Goal: Information Seeking & Learning: Learn about a topic

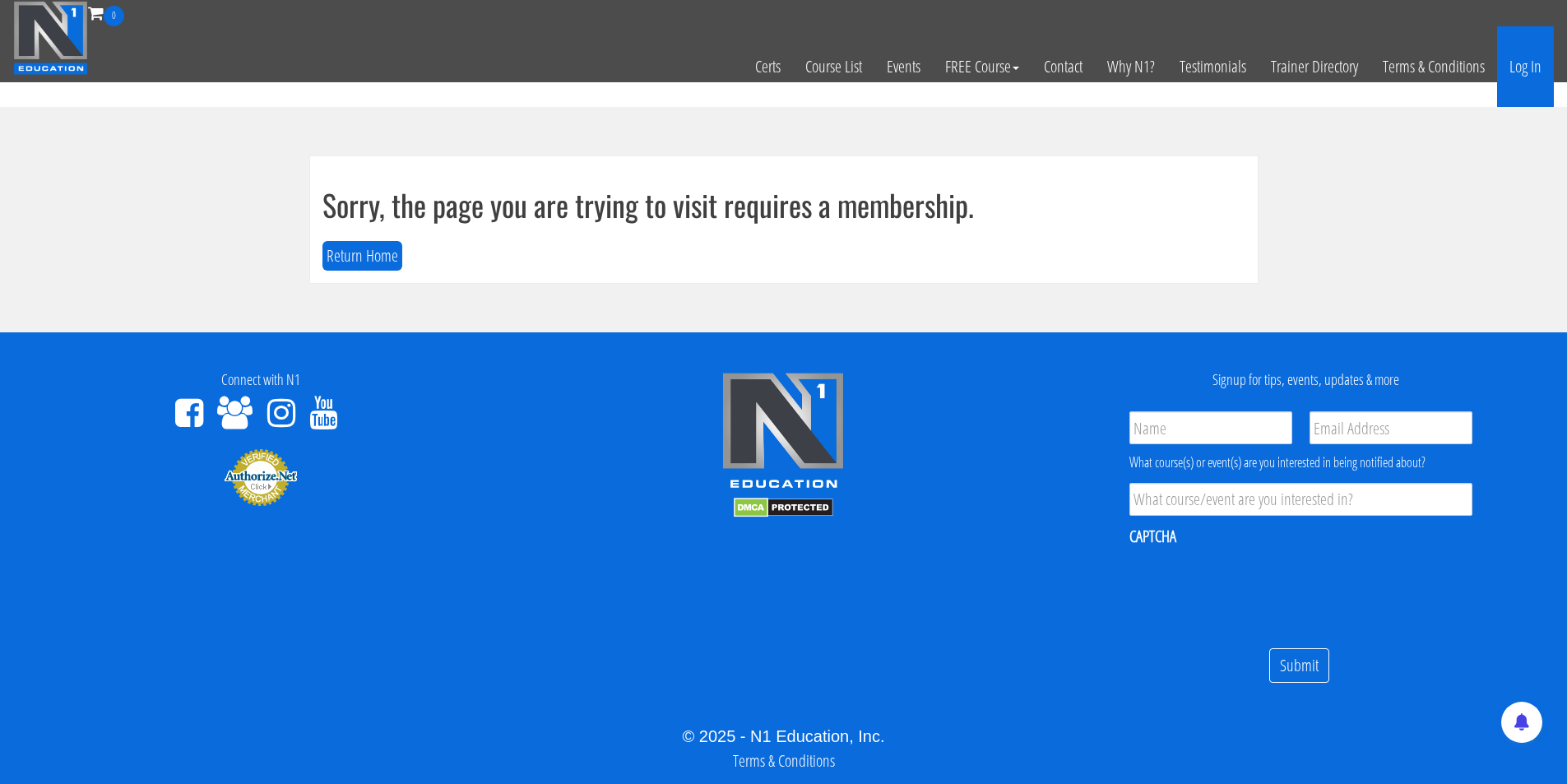
click at [1524, 67] on link "Log In" at bounding box center [1526, 66] width 57 height 81
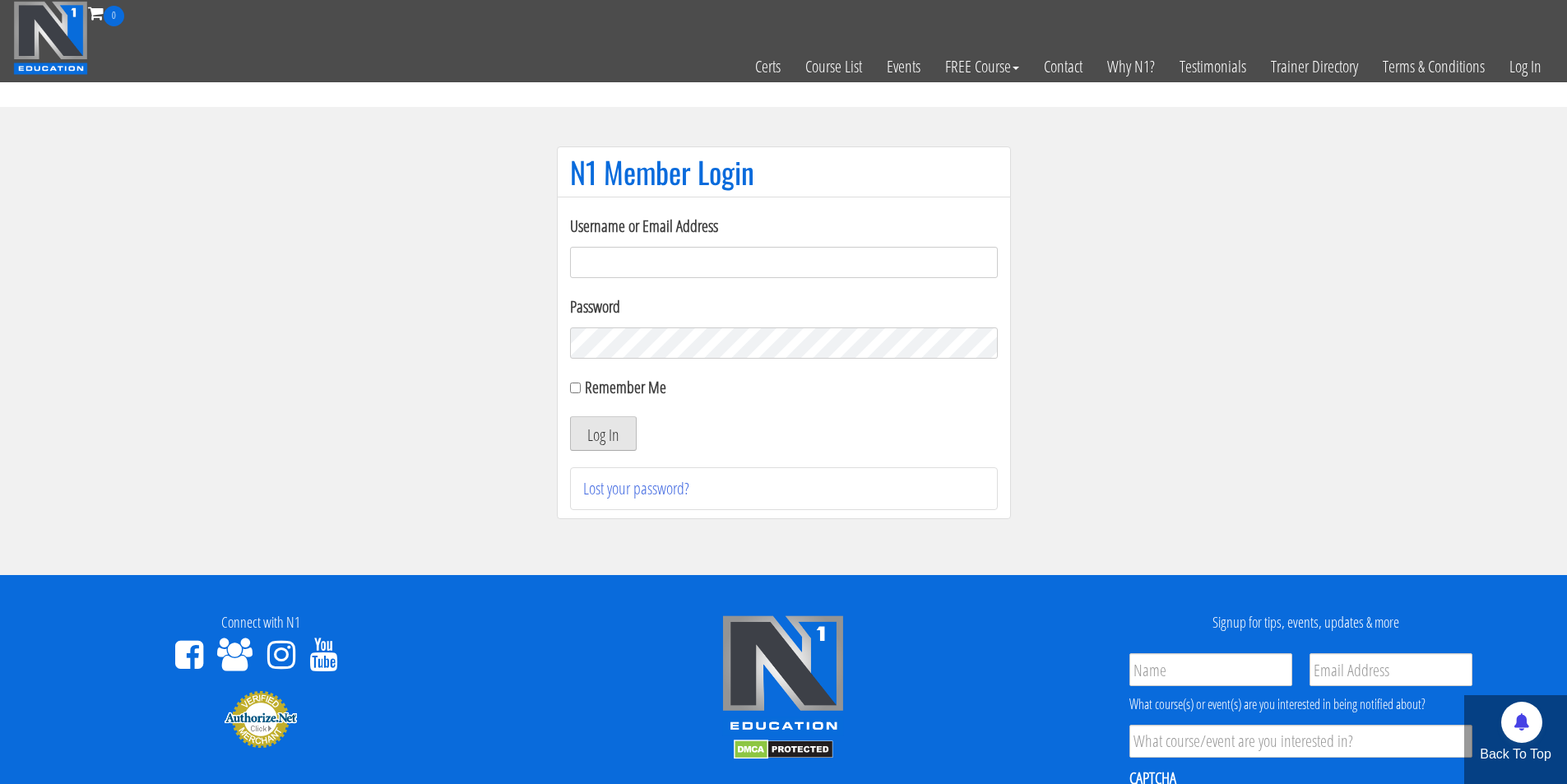
type input "marius.engelmann@outlook.de"
click at [628, 421] on button "Log In" at bounding box center [603, 433] width 66 height 35
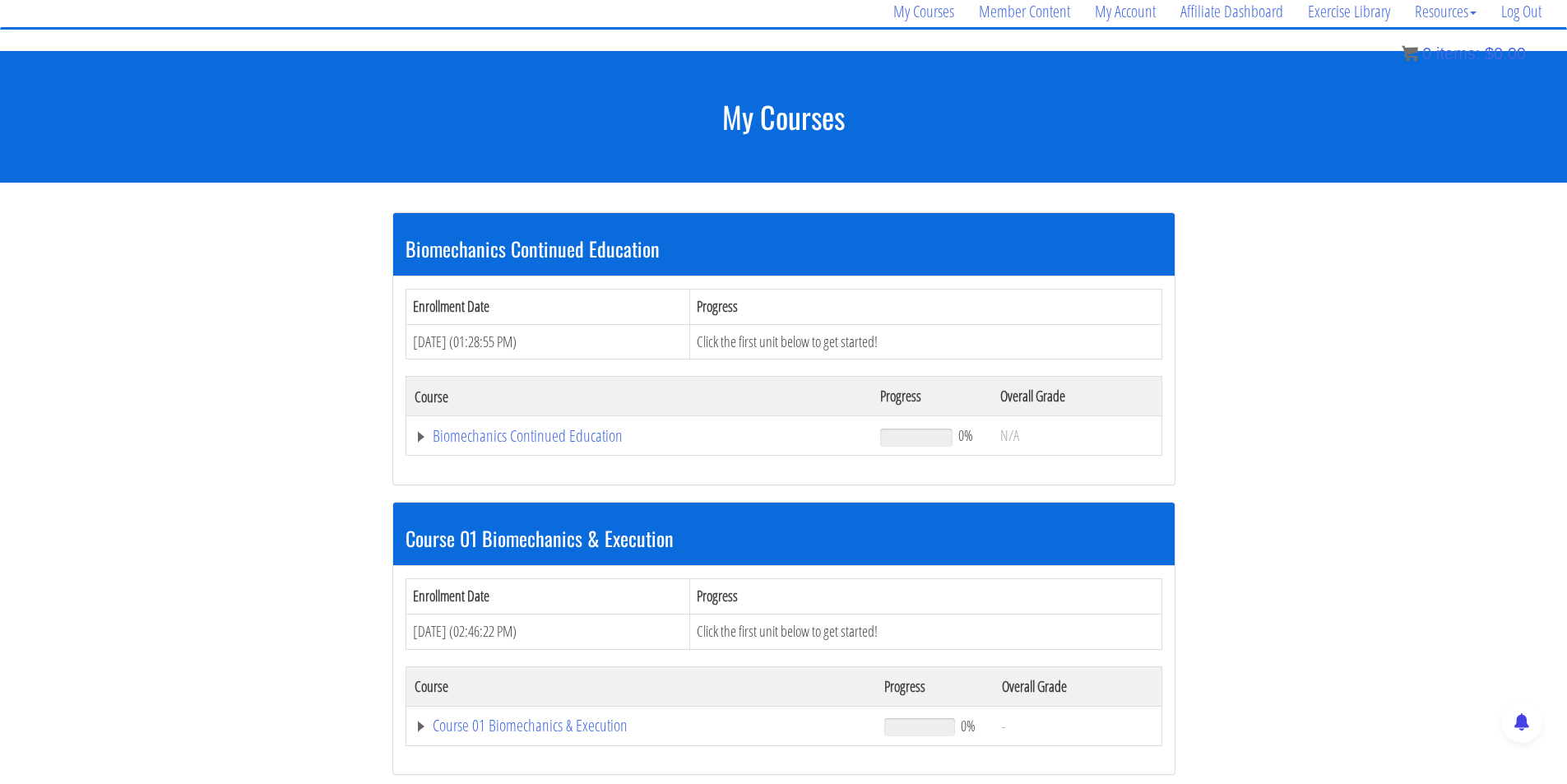
scroll to position [246, 0]
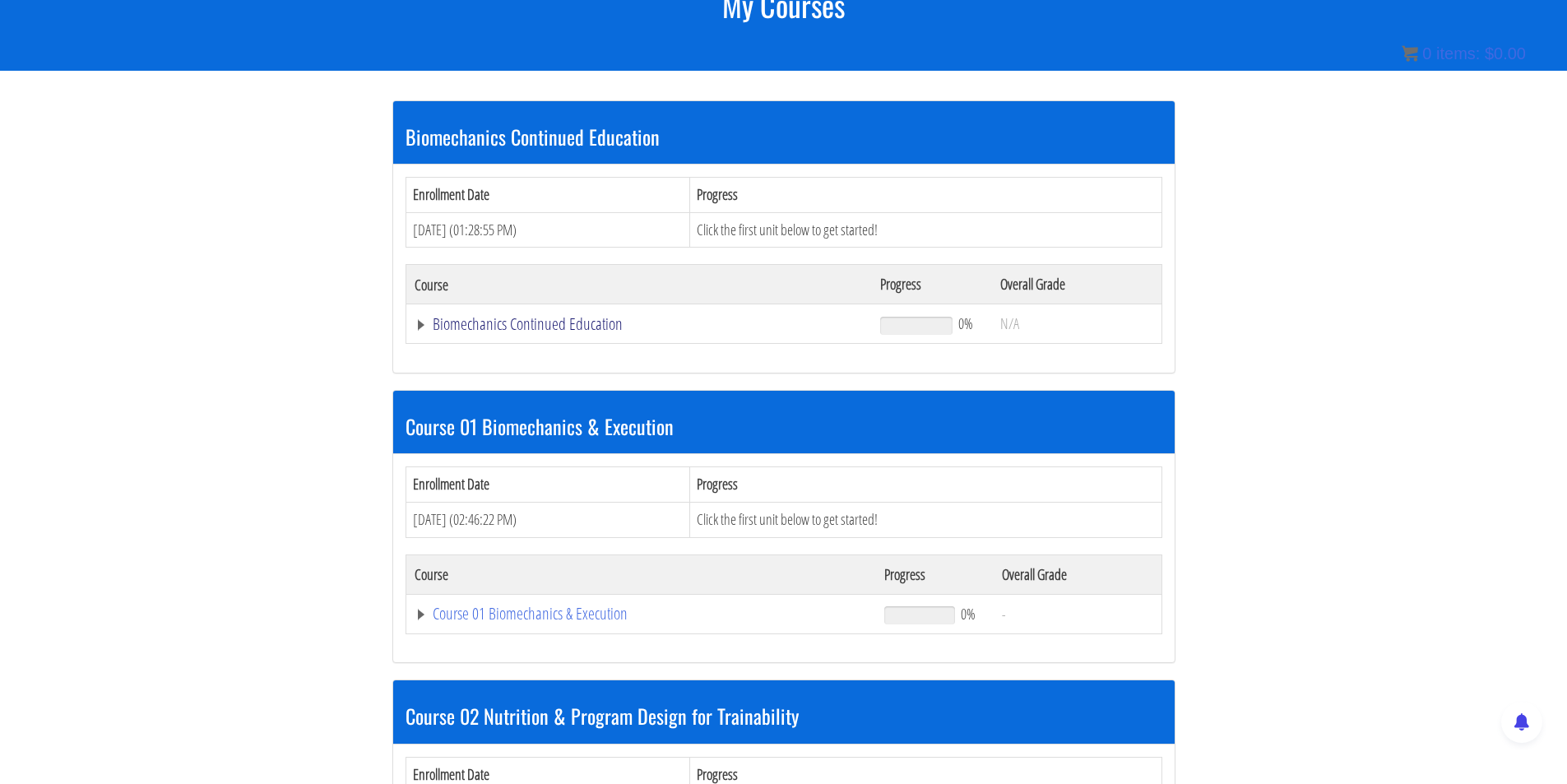
click at [540, 325] on link "Biomechanics Continued Education" at bounding box center [639, 323] width 450 height 16
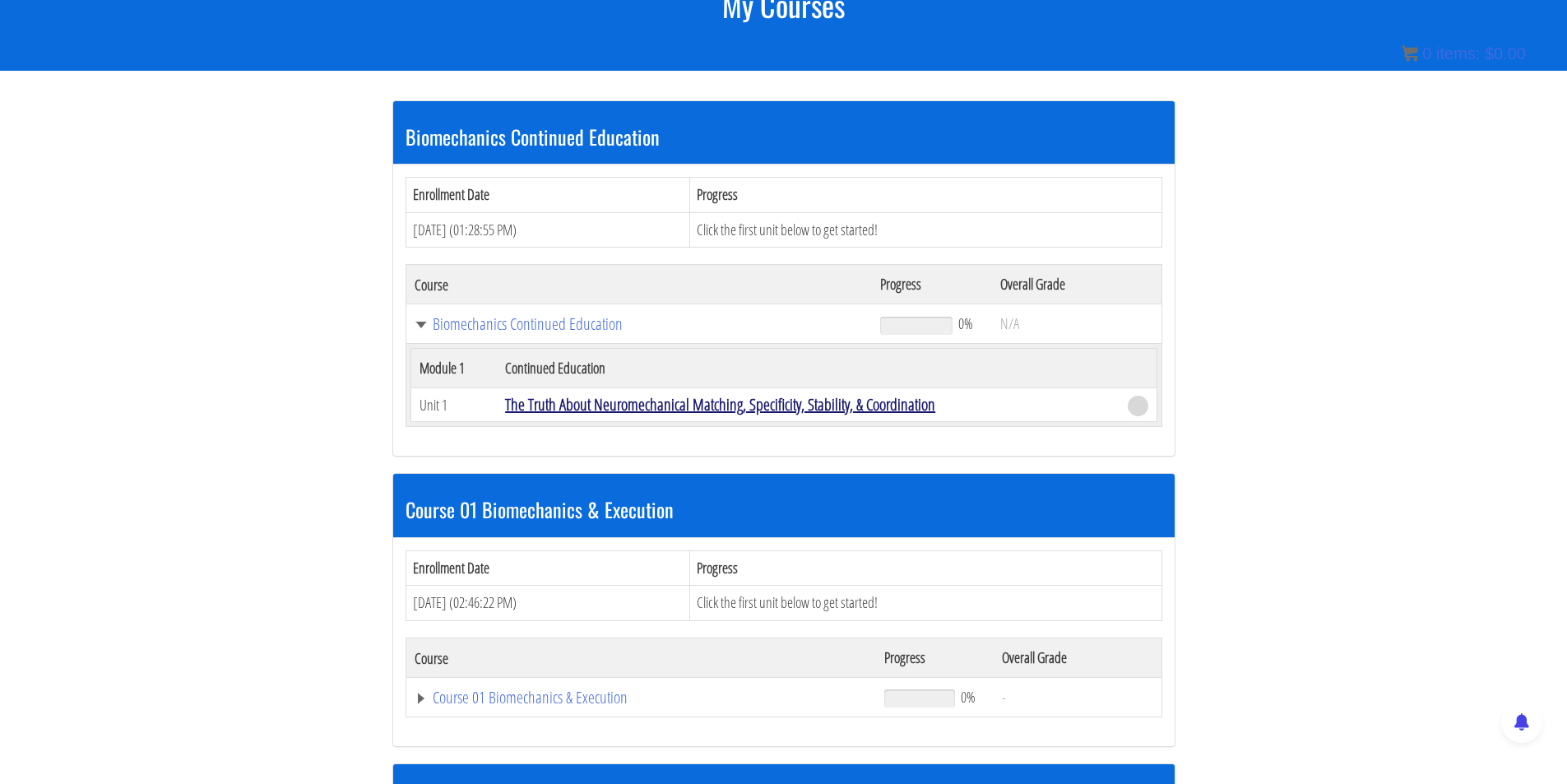
click at [599, 408] on link "The Truth About Neuromechanical Matching, Specificity, Stability, & Coordination" at bounding box center [720, 404] width 431 height 22
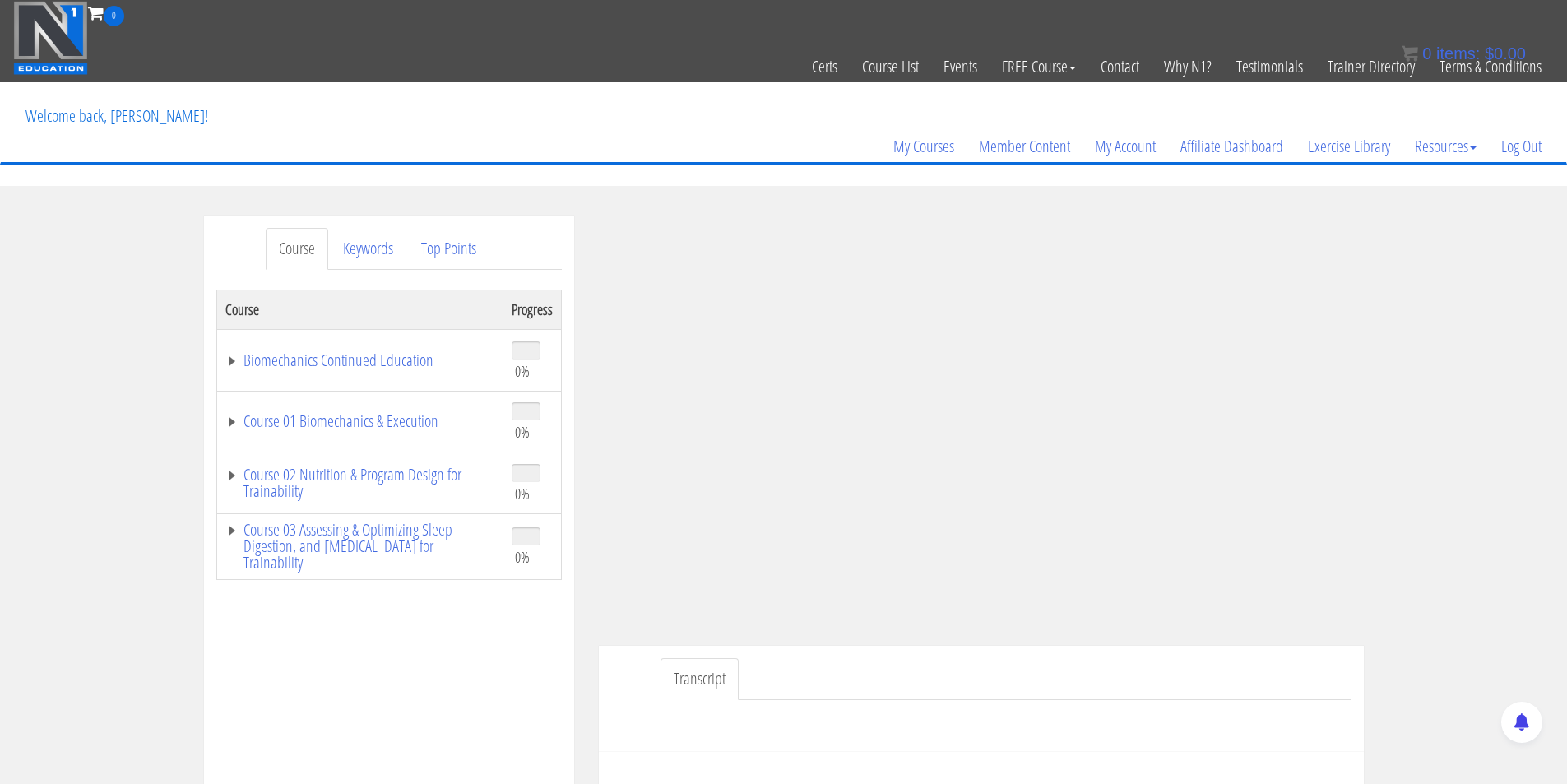
click at [713, 673] on link "Transcript" at bounding box center [700, 679] width 79 height 42
click at [229, 361] on link "Biomechanics Continued Education" at bounding box center [360, 359] width 269 height 16
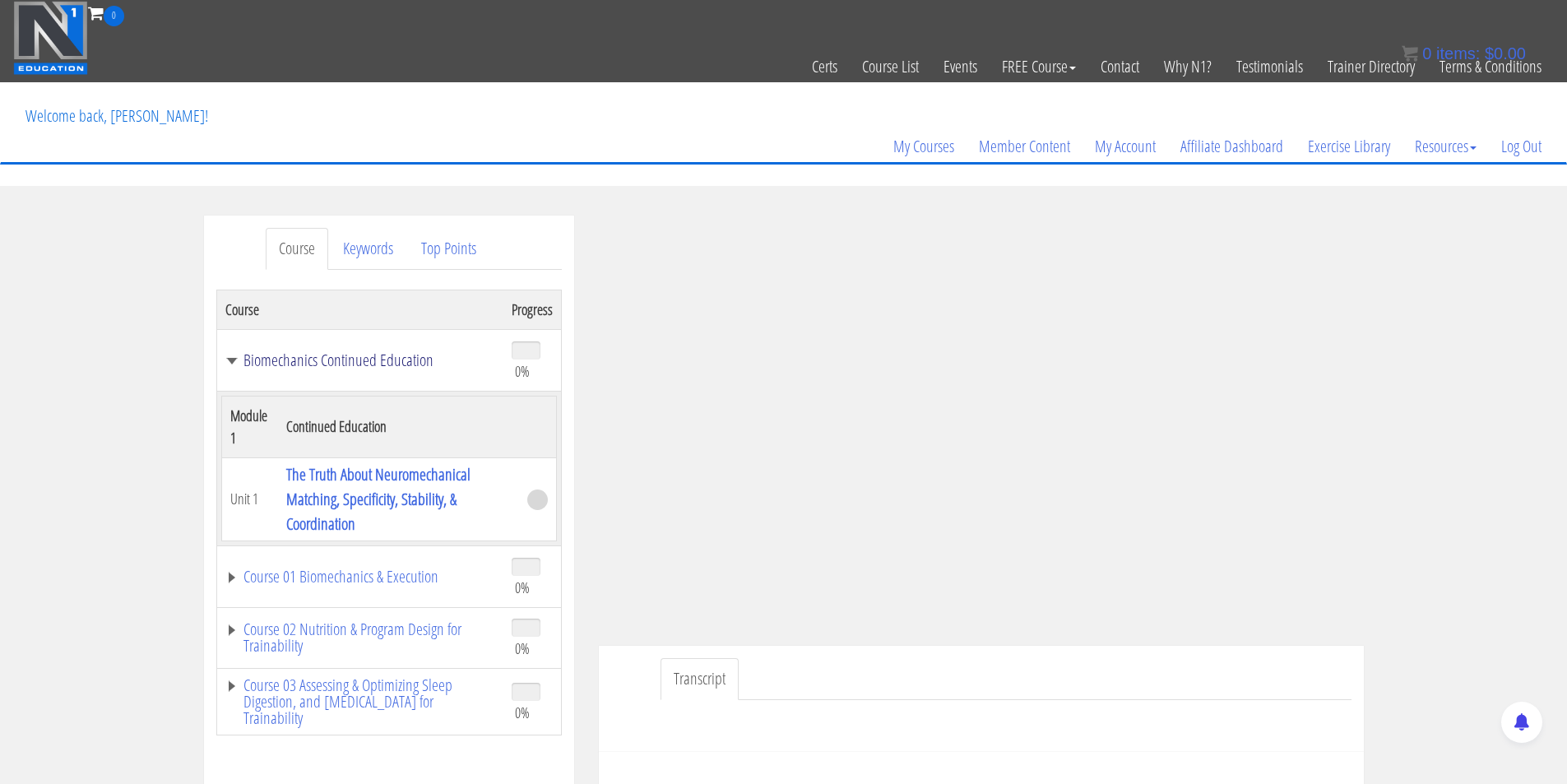
click at [234, 358] on link "Biomechanics Continued Education" at bounding box center [360, 359] width 269 height 16
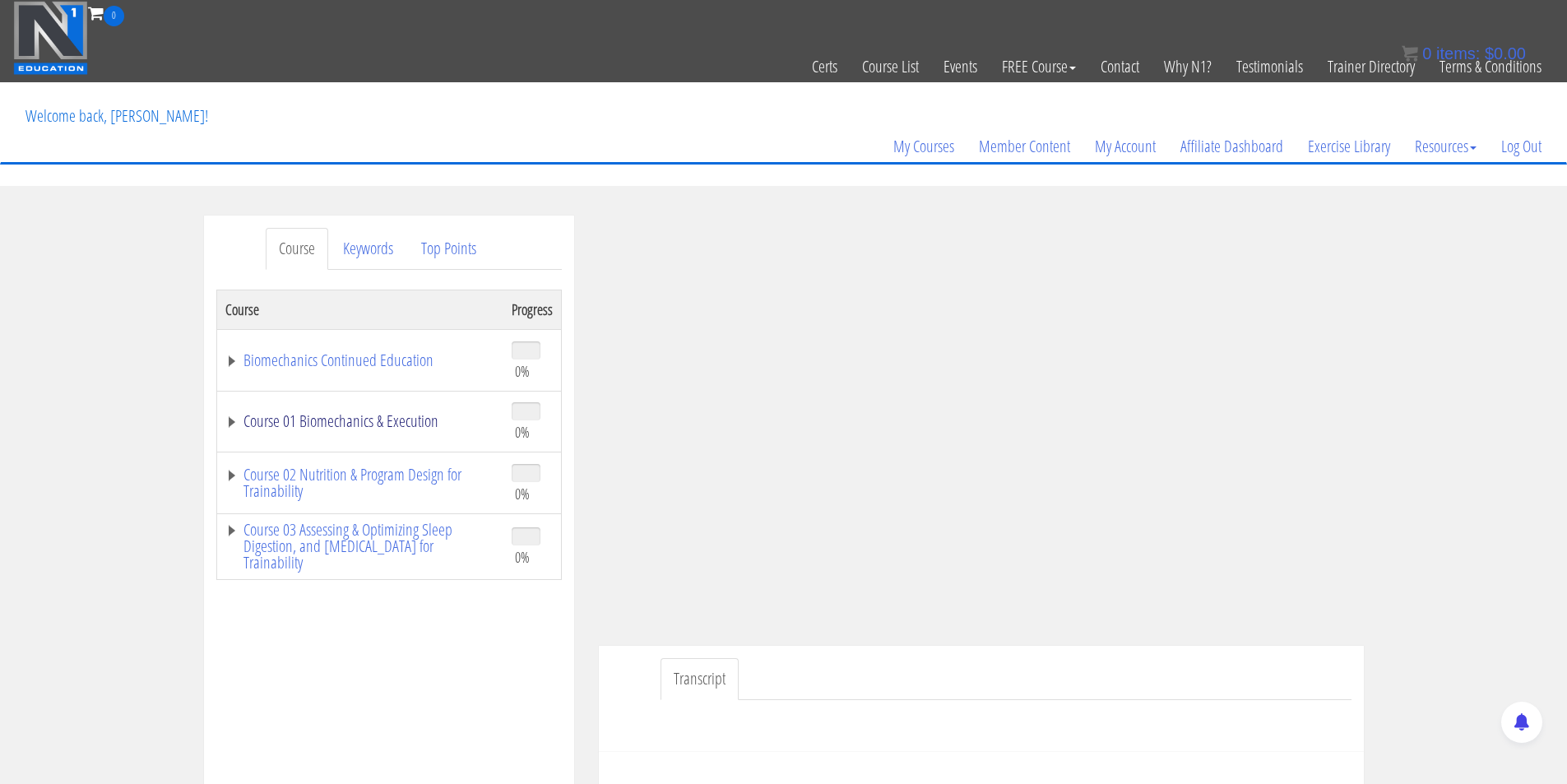
click at [229, 418] on link "Course 01 Biomechanics & Execution" at bounding box center [360, 421] width 269 height 16
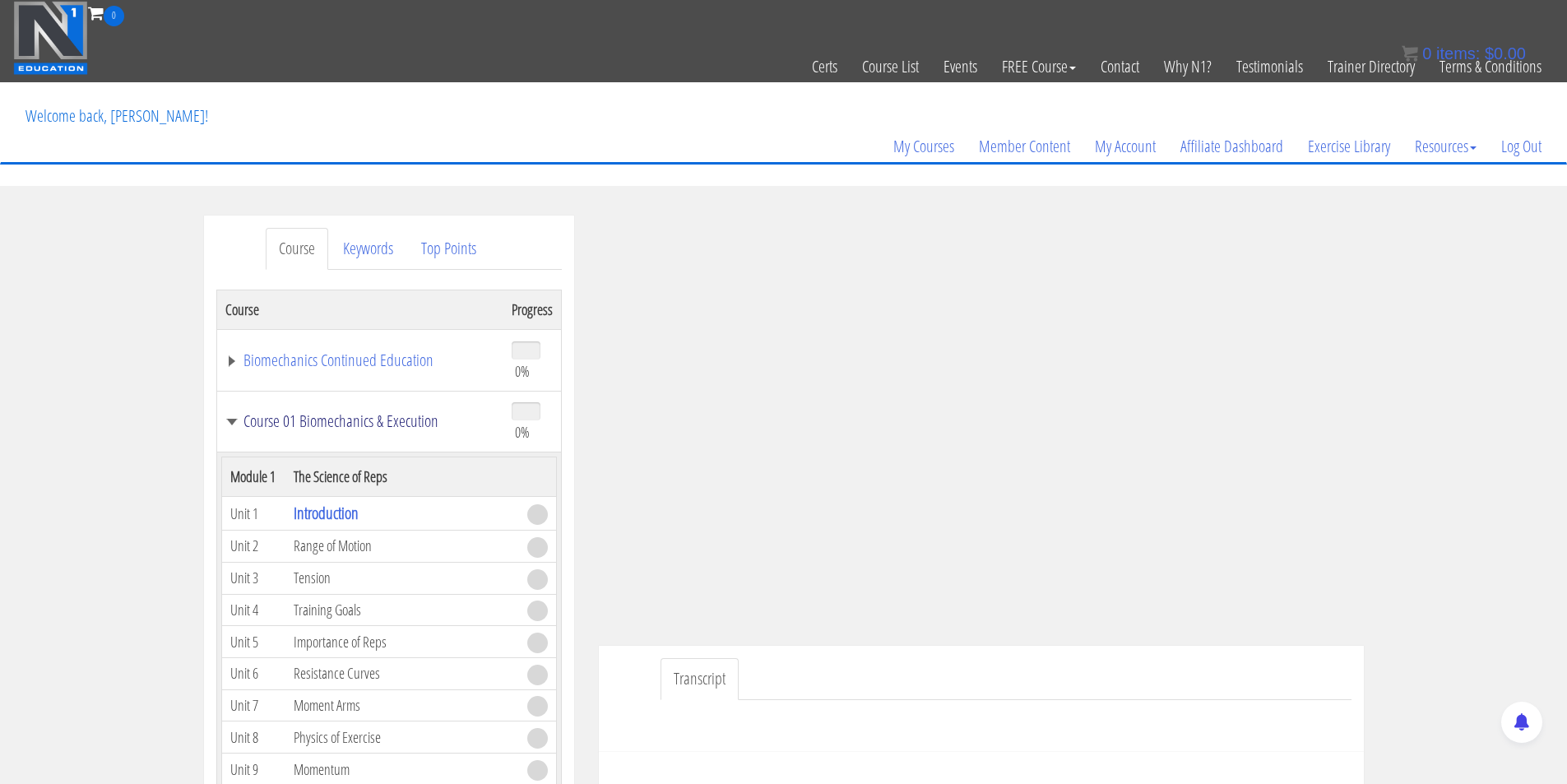
click at [230, 417] on link "Course 01 Biomechanics & Execution" at bounding box center [360, 421] width 269 height 16
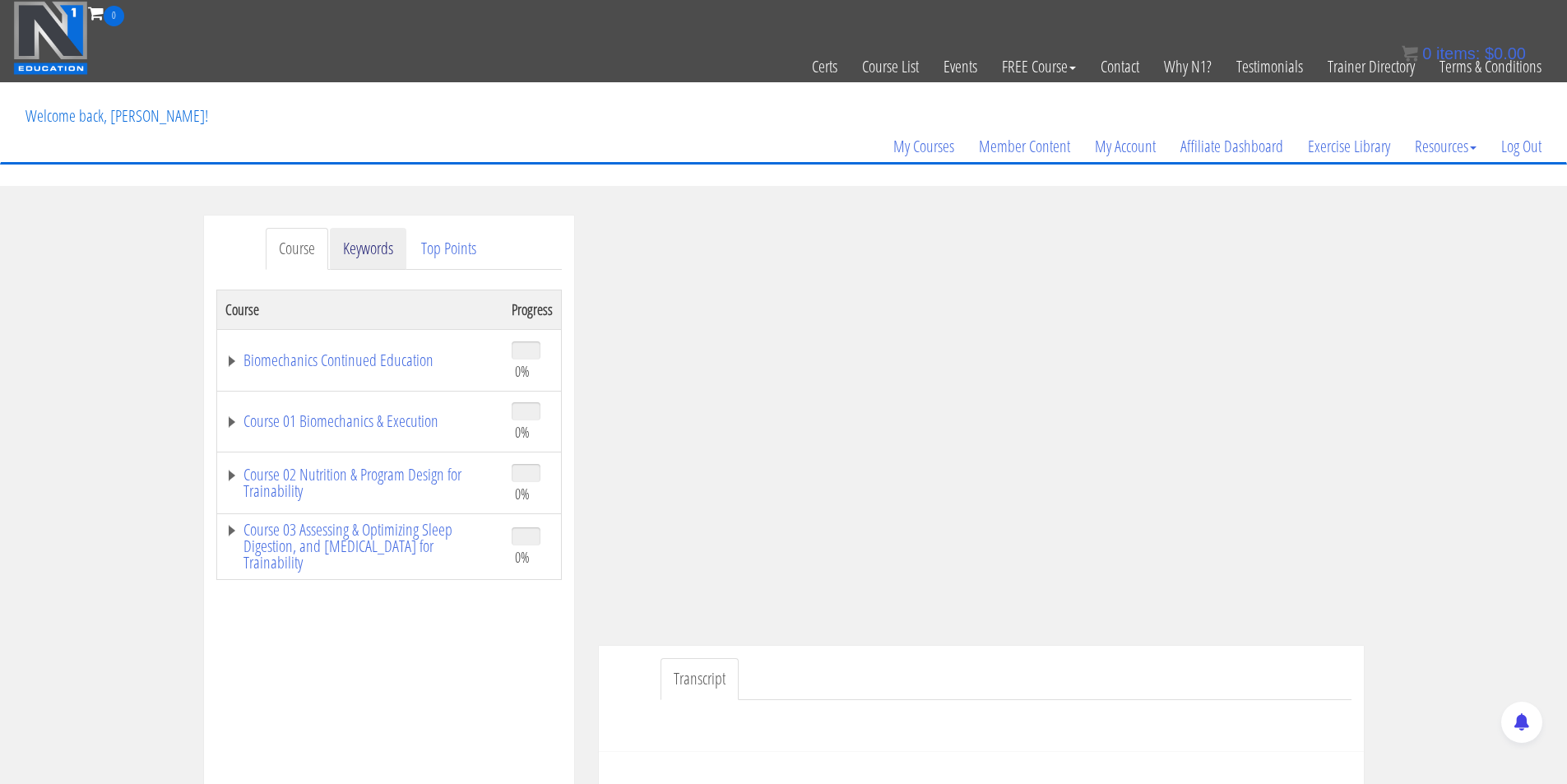
click at [370, 247] on link "Keywords" at bounding box center [368, 249] width 77 height 42
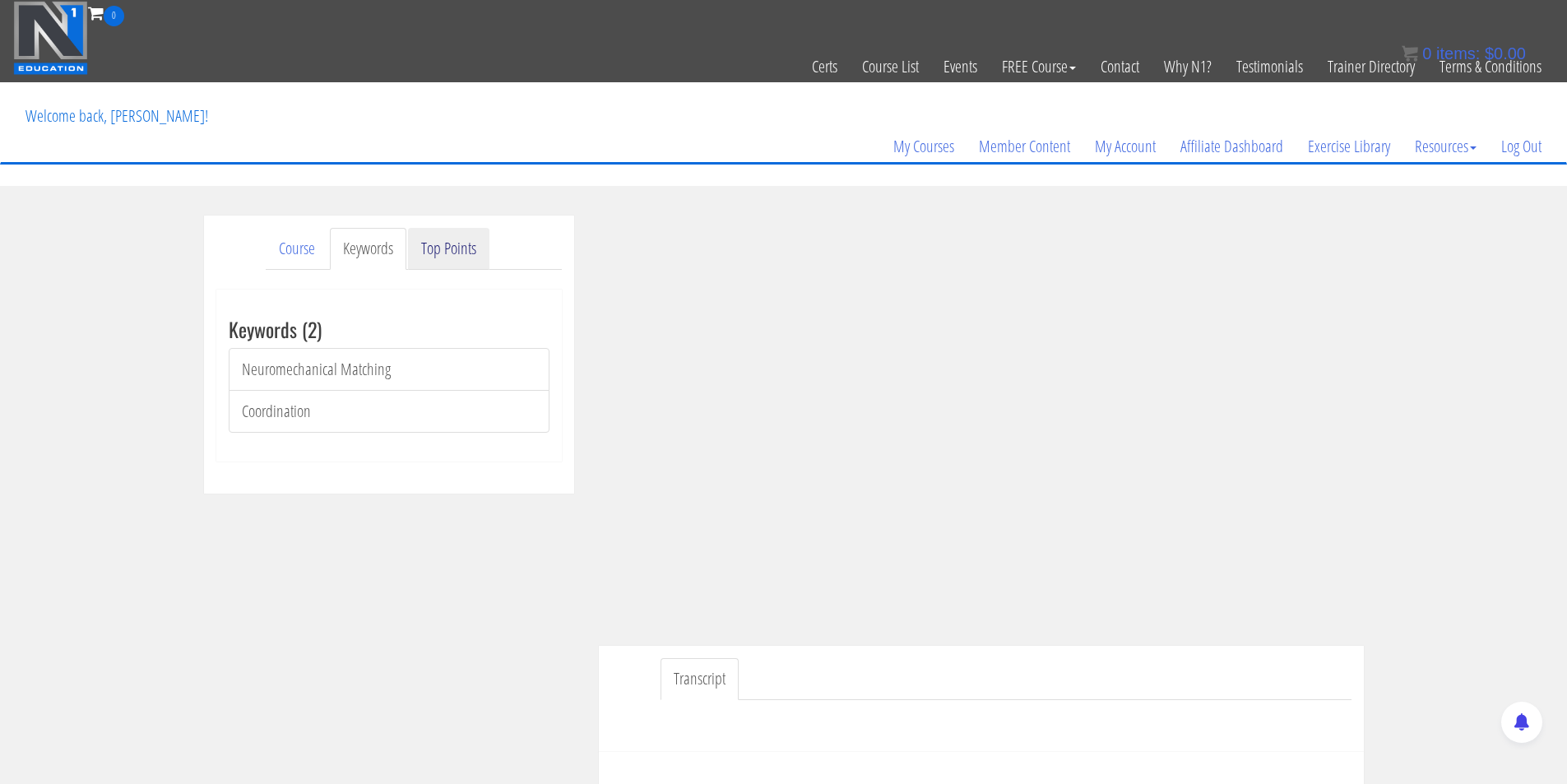
click at [442, 247] on link "Top Points" at bounding box center [449, 249] width 82 height 42
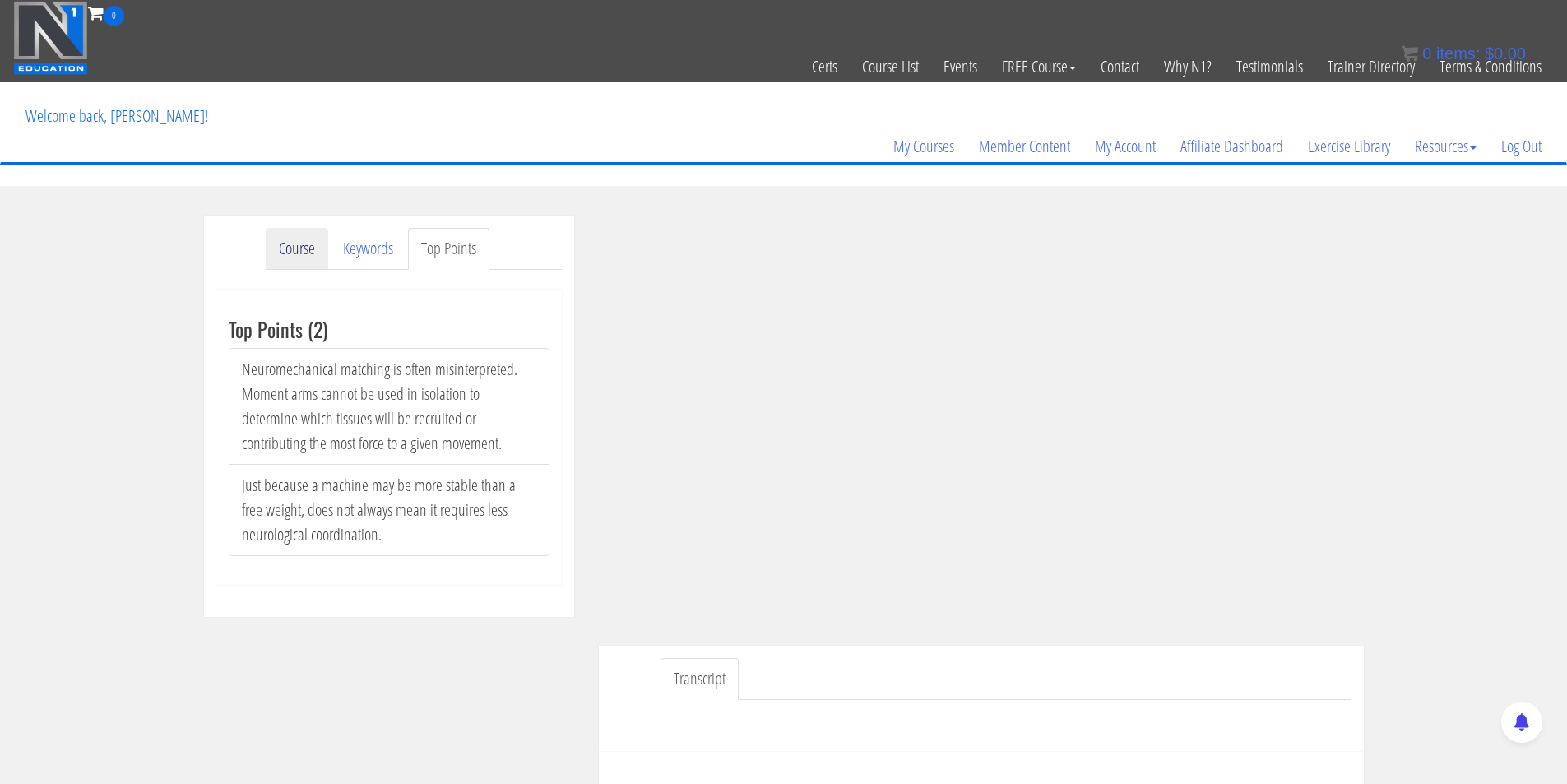
click at [287, 258] on link "Course" at bounding box center [296, 249] width 62 height 42
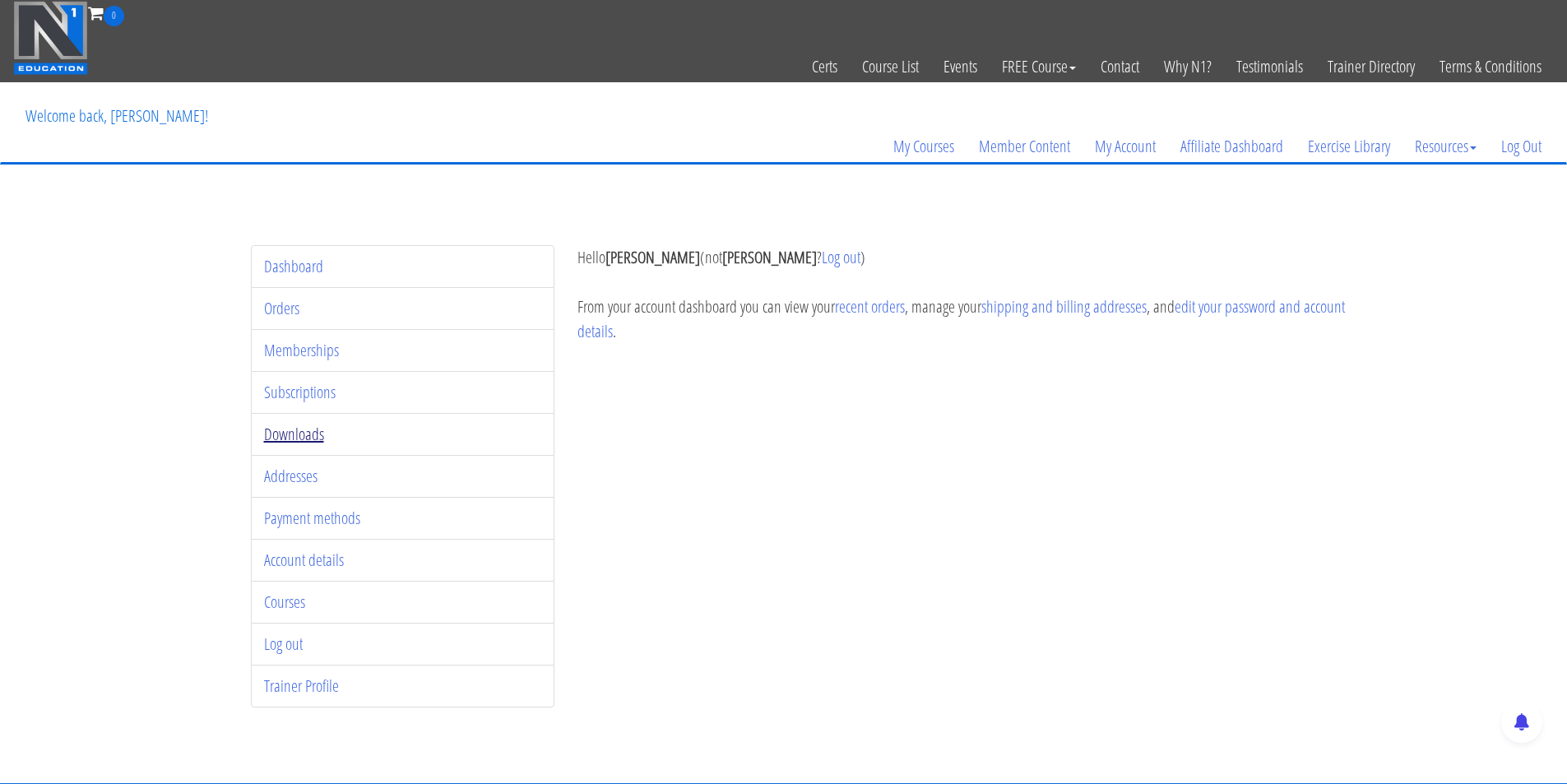
click at [300, 430] on link "Downloads" at bounding box center [293, 433] width 60 height 22
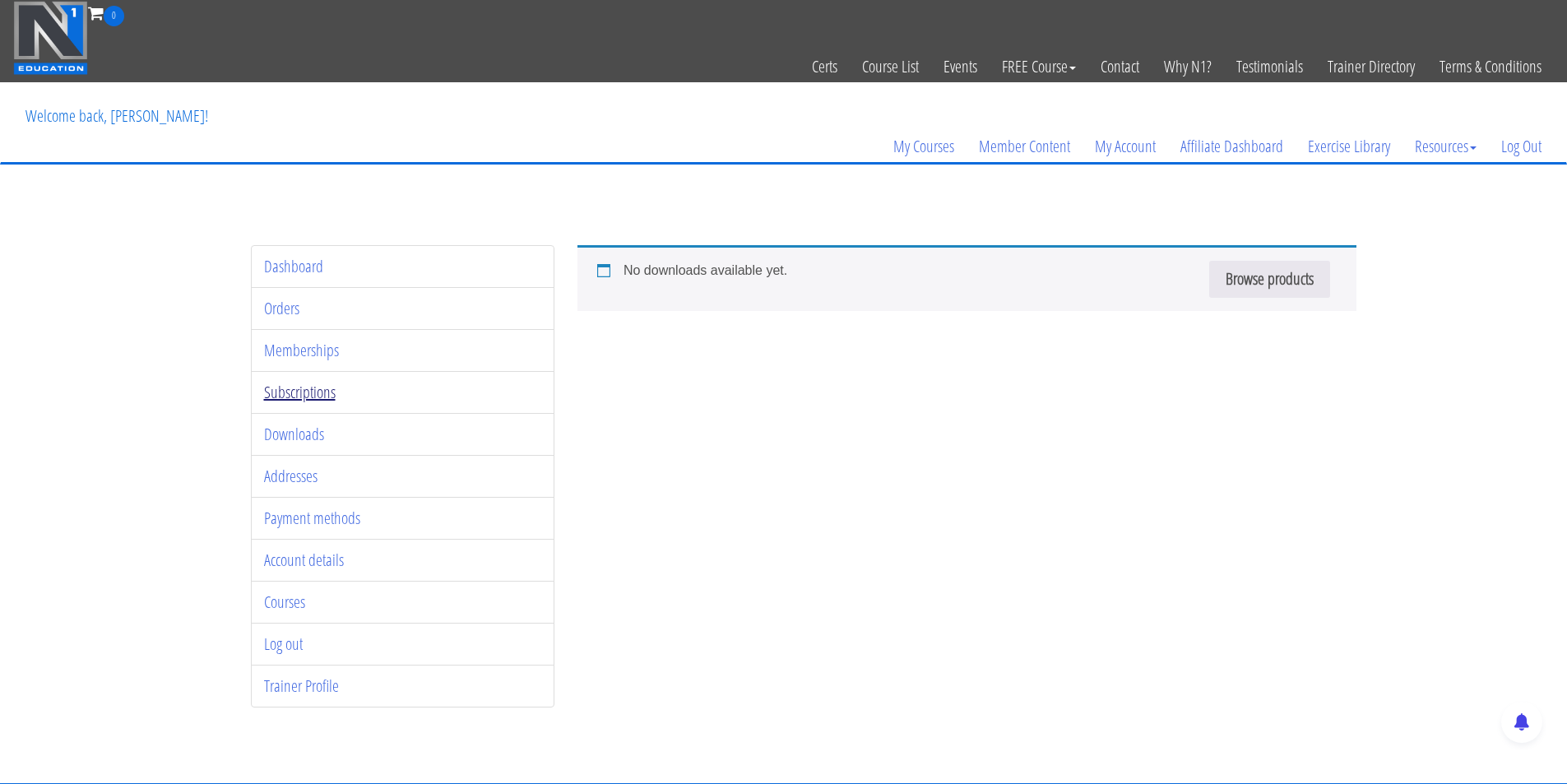
click at [297, 388] on link "Subscriptions" at bounding box center [299, 391] width 72 height 22
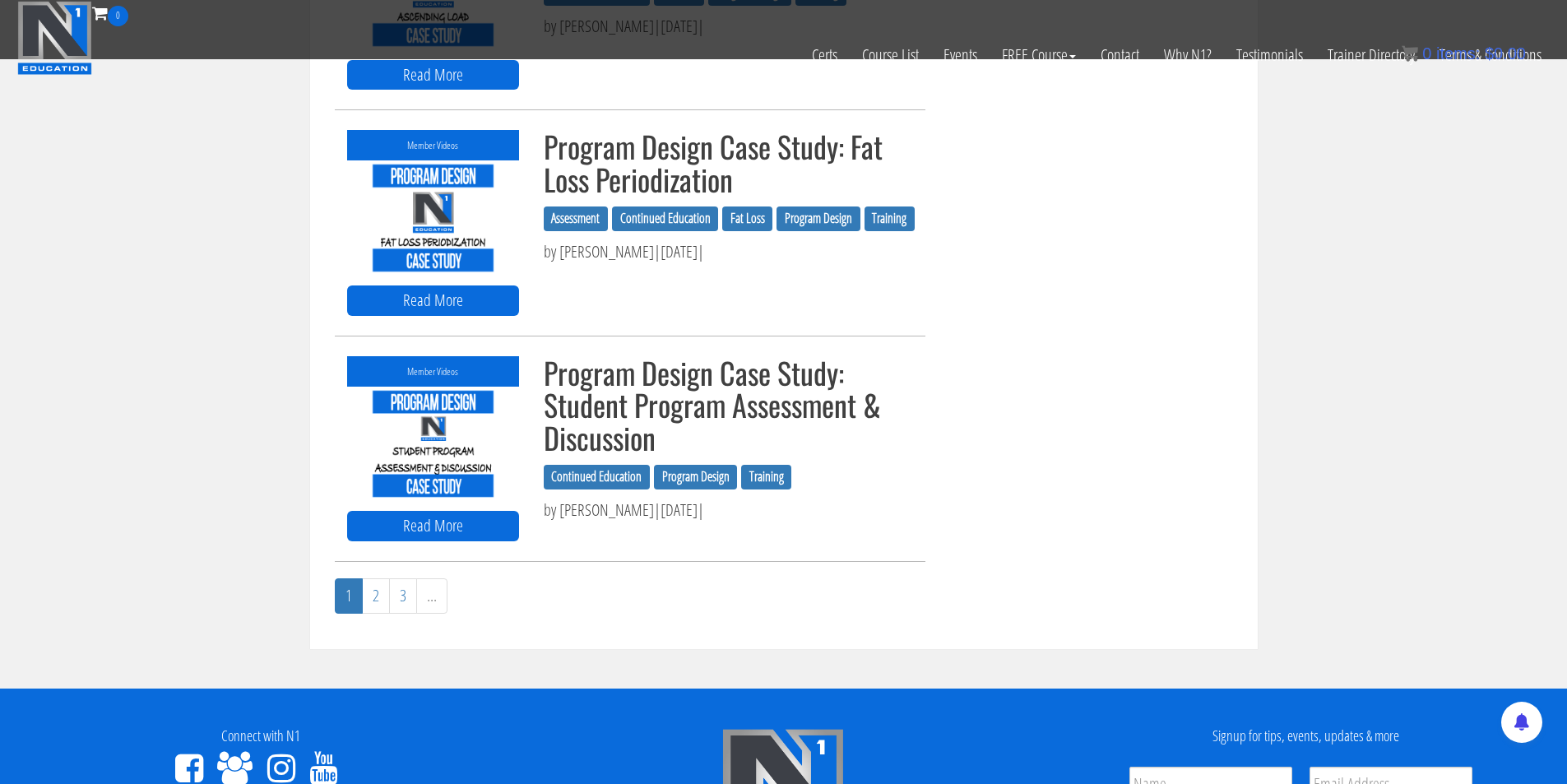
scroll to position [1645, 0]
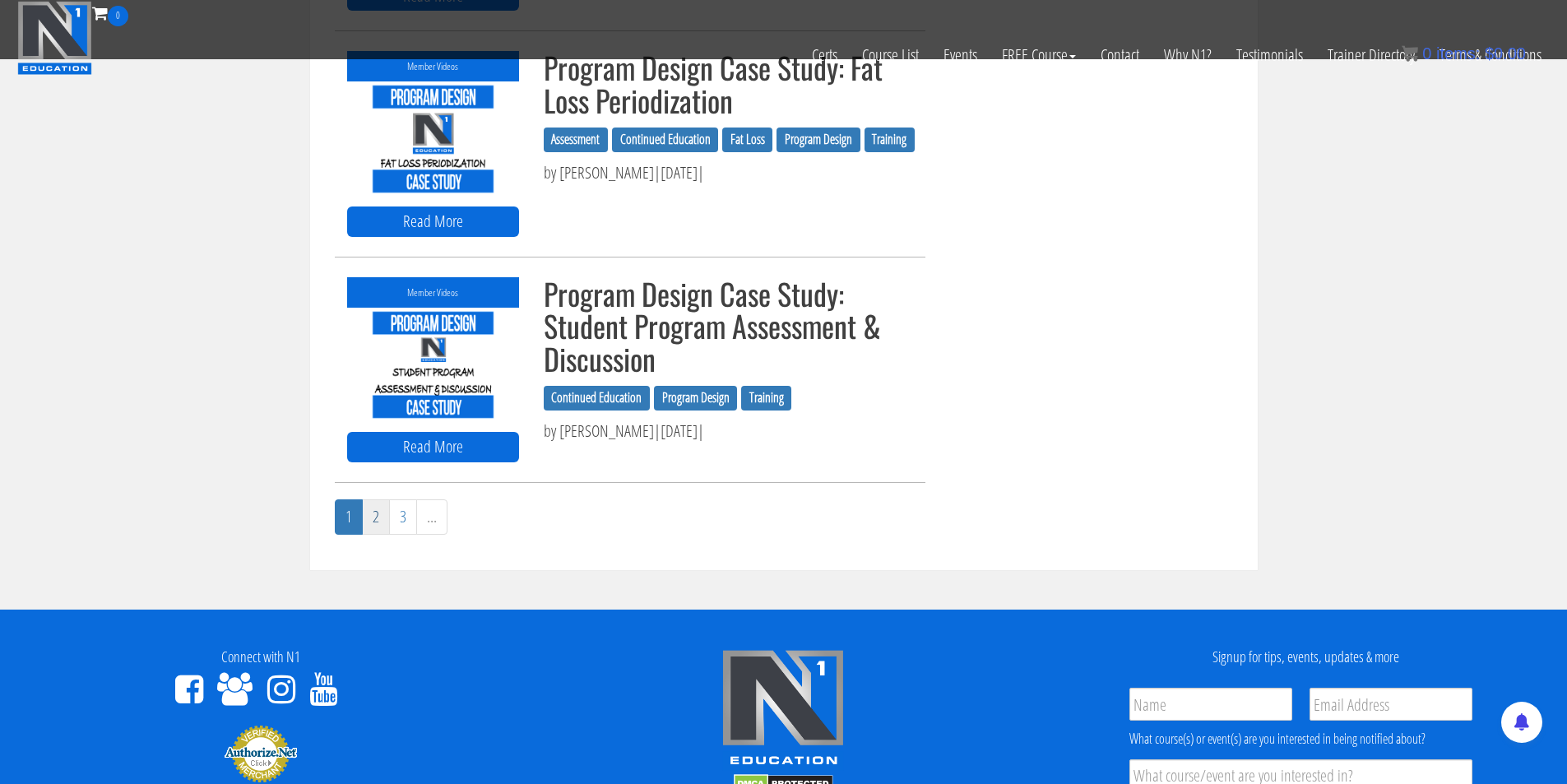
click at [368, 521] on link "2" at bounding box center [376, 517] width 28 height 35
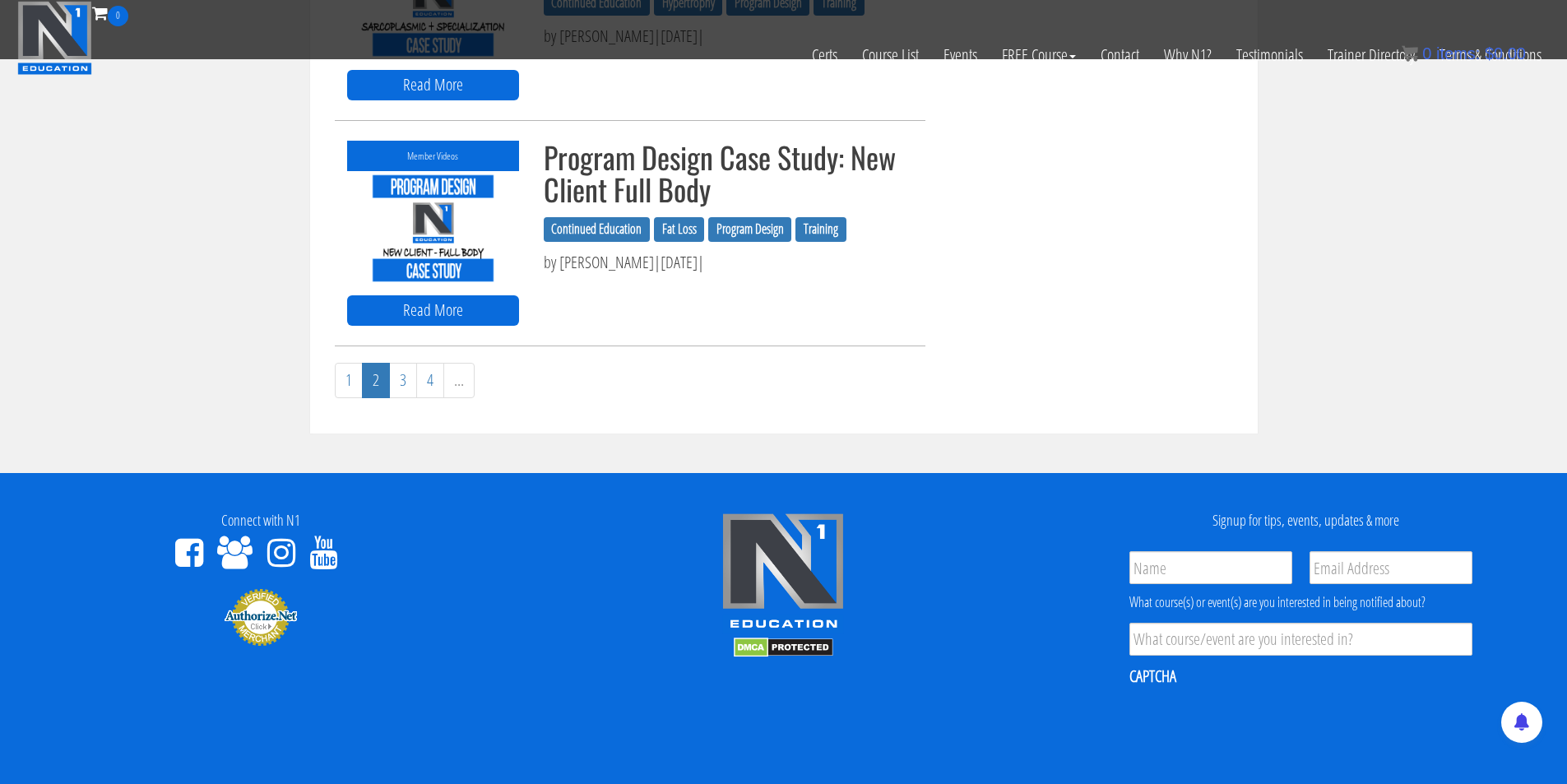
scroll to position [1727, 0]
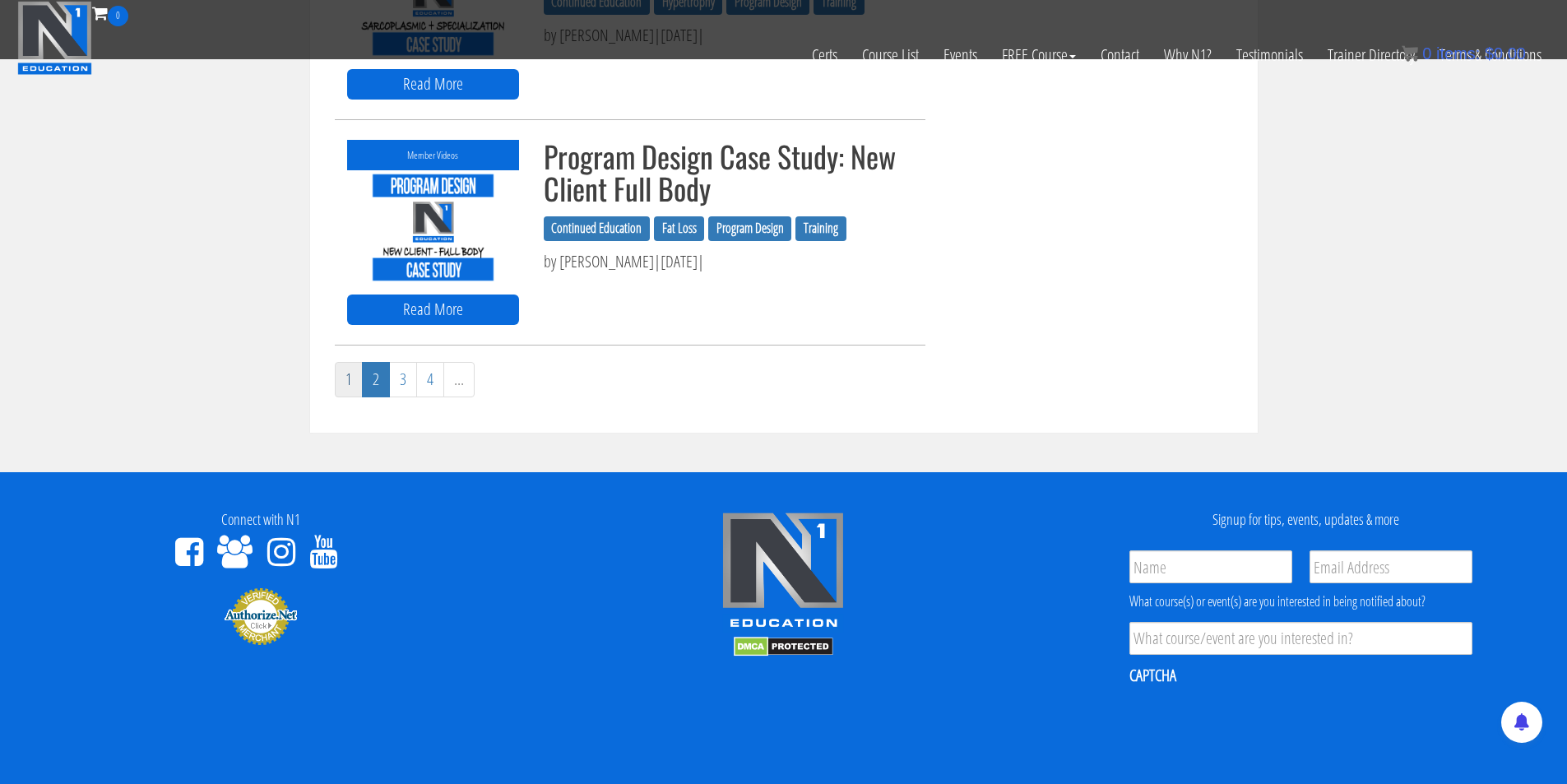
click at [359, 388] on link "1" at bounding box center [348, 380] width 28 height 35
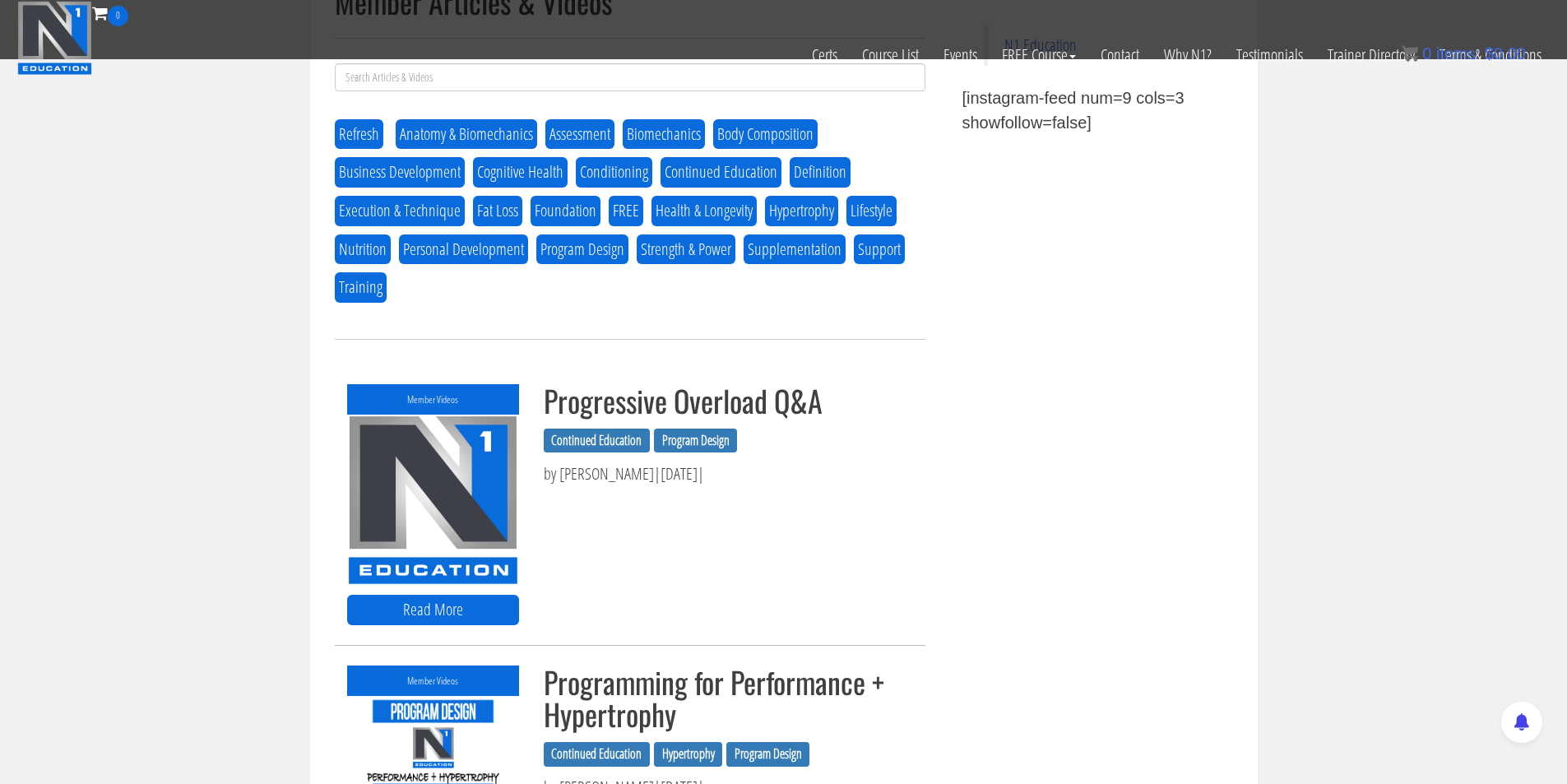
scroll to position [576, 0]
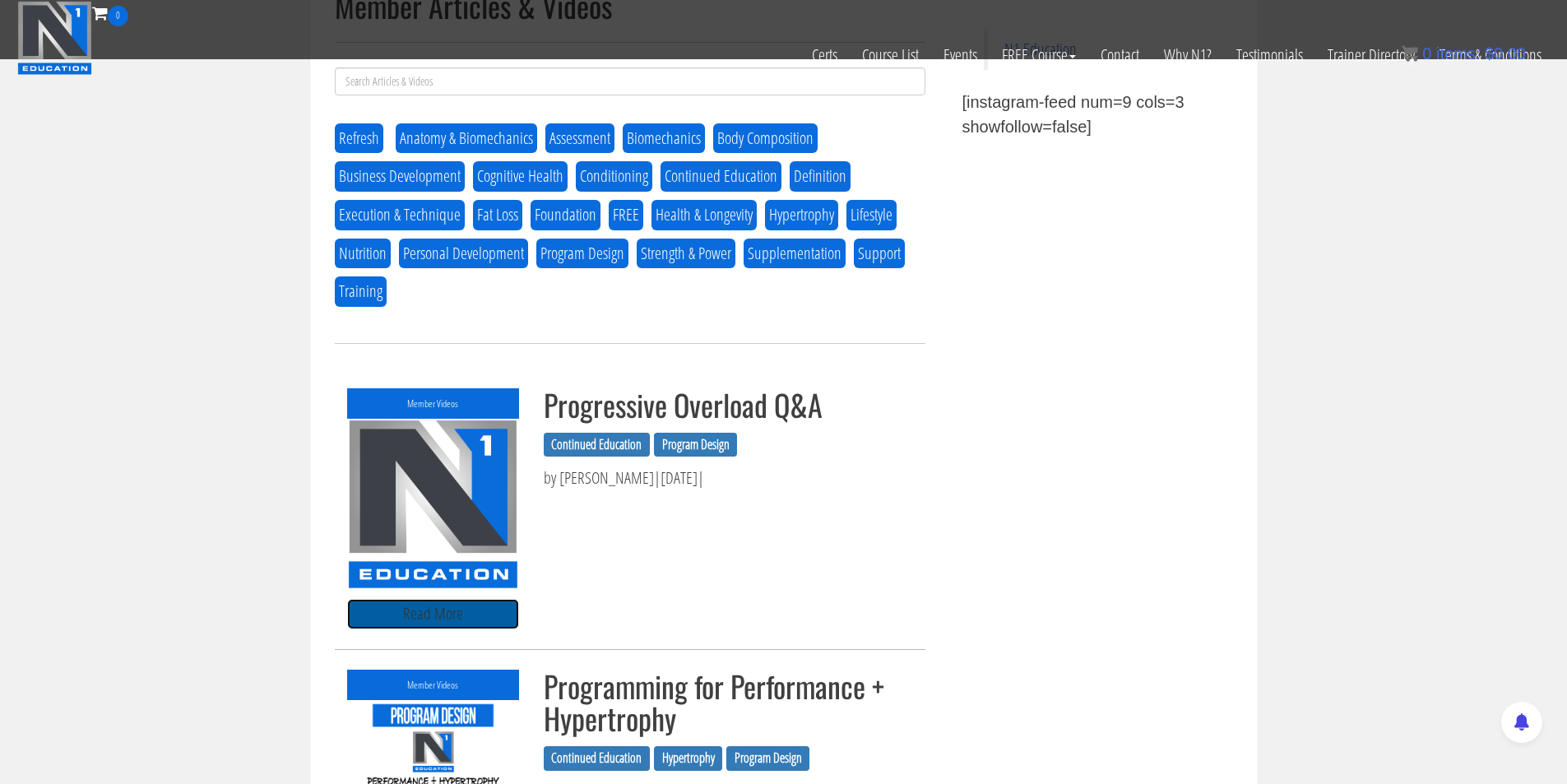
click at [445, 609] on link "Read More" at bounding box center [433, 614] width 172 height 31
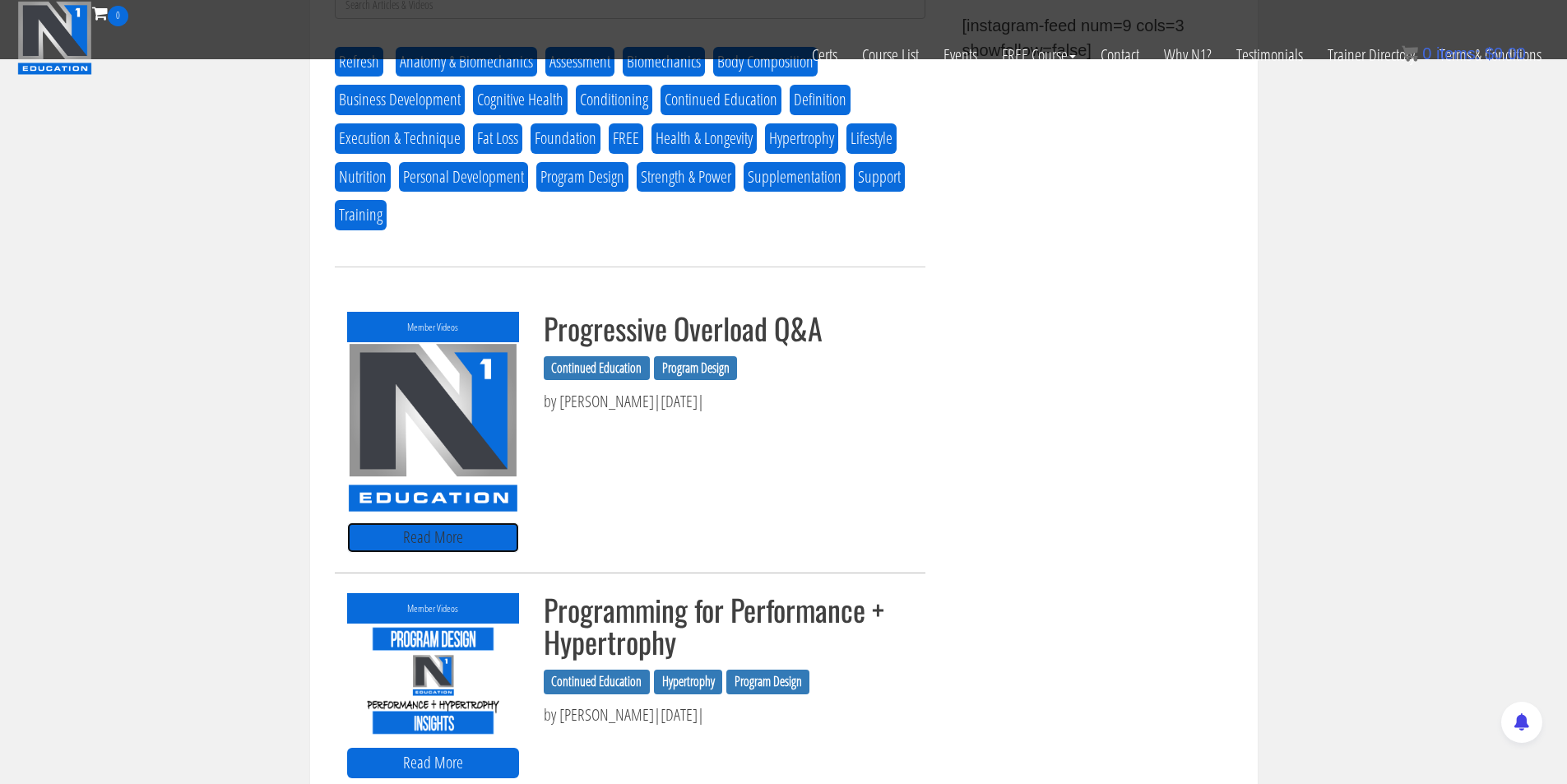
scroll to position [657, 0]
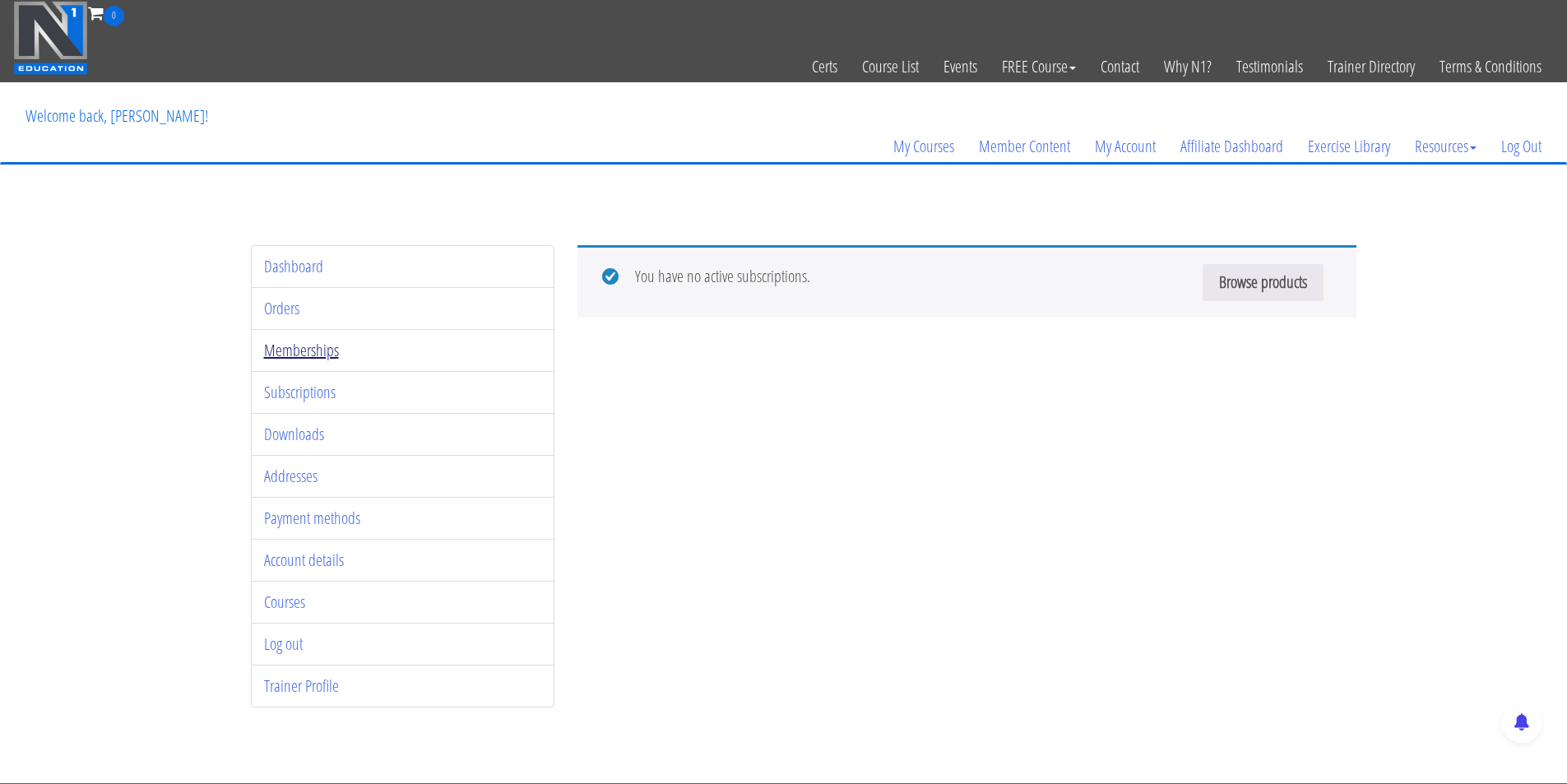
click at [311, 353] on link "Memberships" at bounding box center [301, 349] width 75 height 22
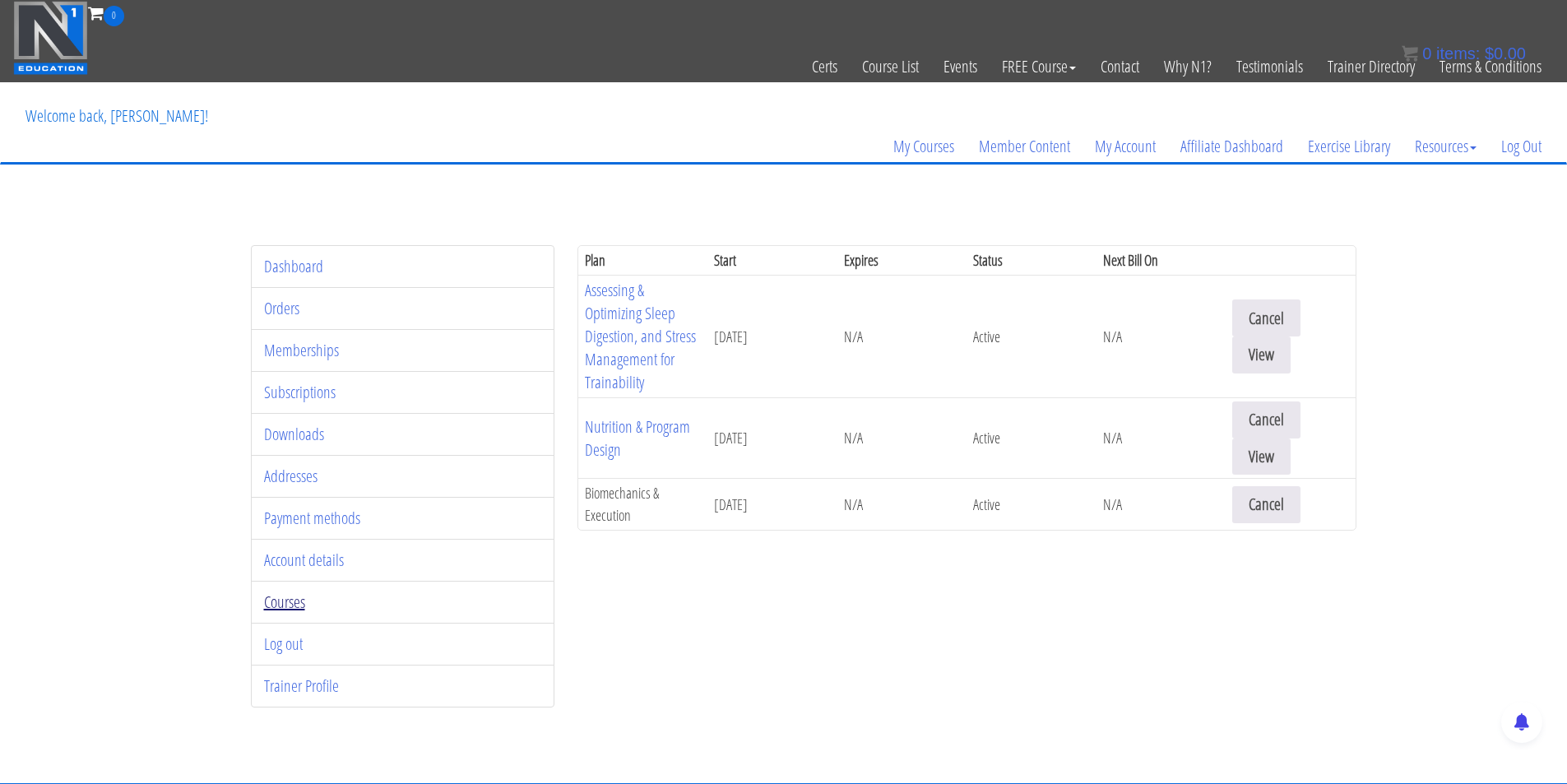
click at [304, 598] on link "Courses" at bounding box center [284, 601] width 41 height 22
